Goal: Transaction & Acquisition: Purchase product/service

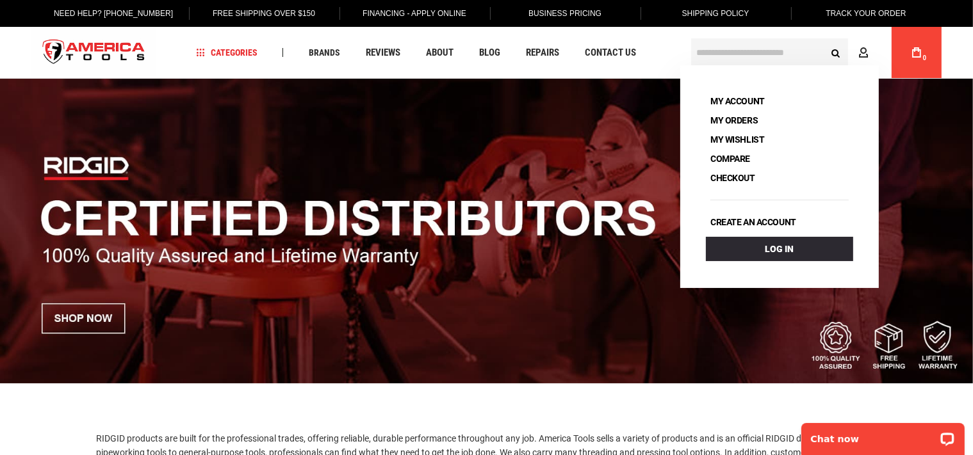
click at [724, 47] on input "text" at bounding box center [769, 52] width 157 height 28
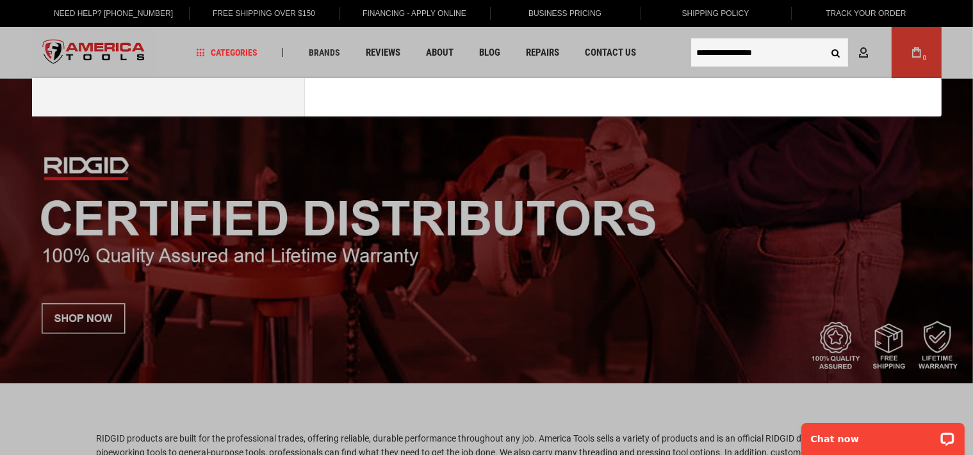
type input "**********"
click at [824, 40] on button "Search" at bounding box center [836, 52] width 24 height 24
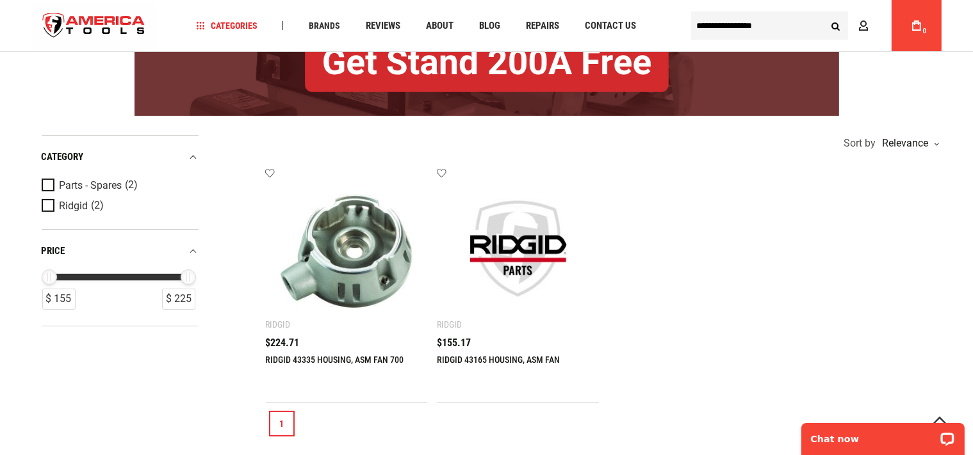
click at [510, 243] on img at bounding box center [518, 249] width 136 height 136
